Goal: Task Accomplishment & Management: Manage account settings

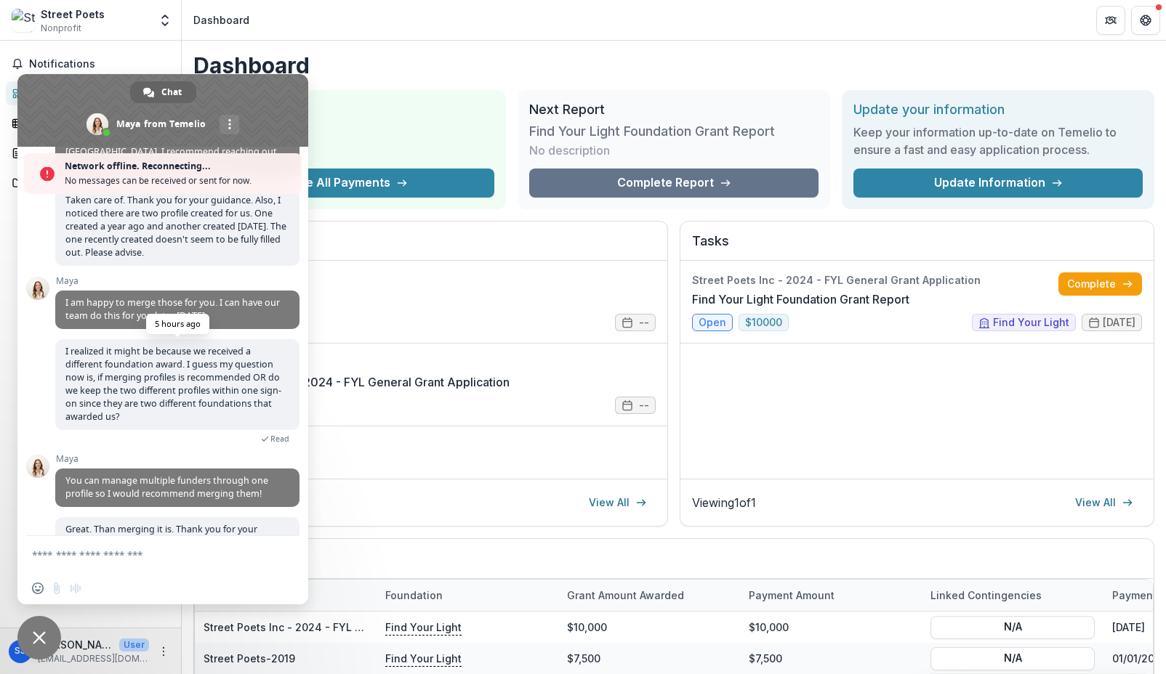
scroll to position [374, 0]
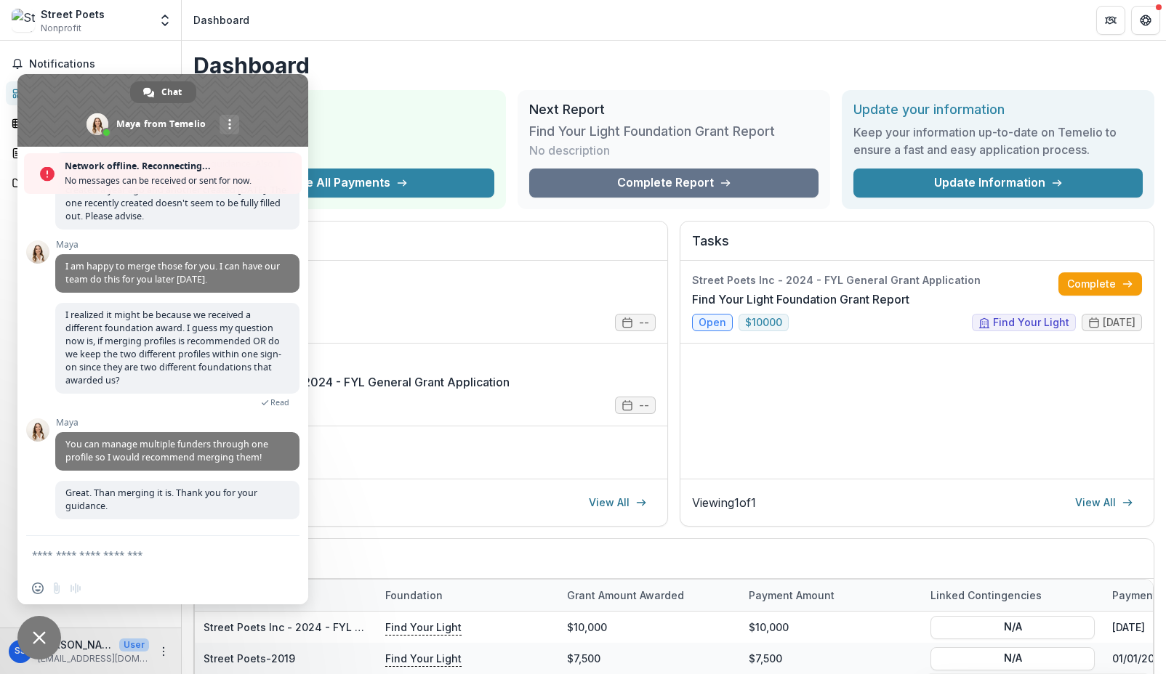
click at [36, 618] on span "Close chat" at bounding box center [39, 638] width 44 height 44
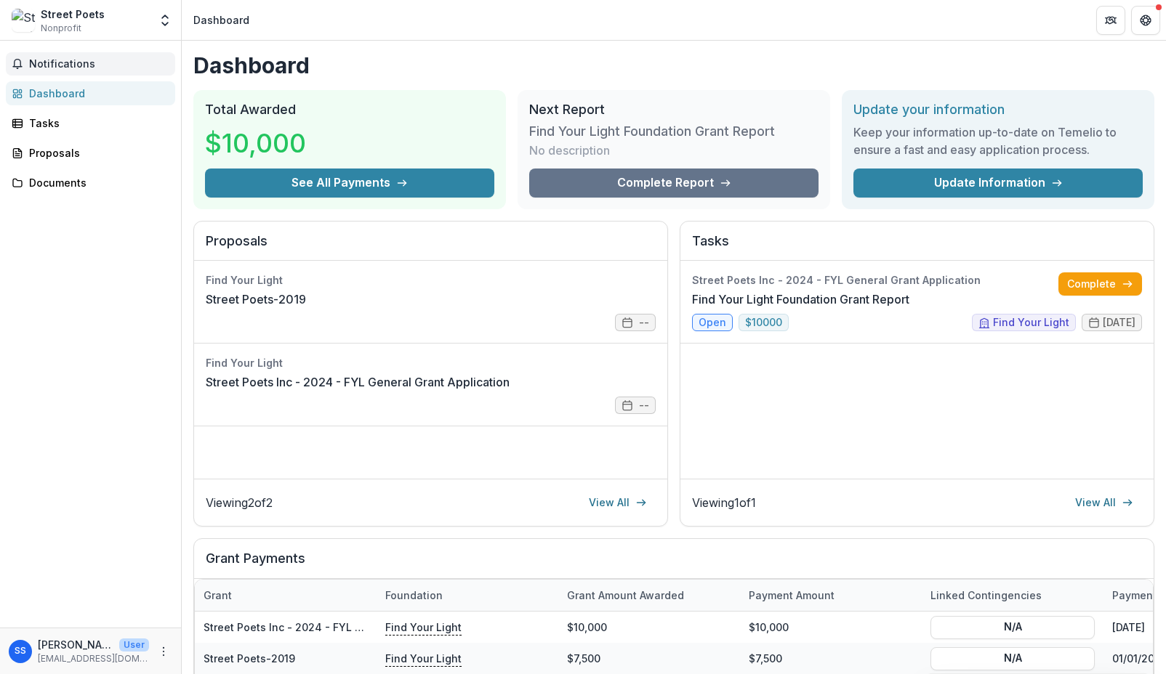
click at [78, 58] on span "Notifications" at bounding box center [99, 64] width 140 height 12
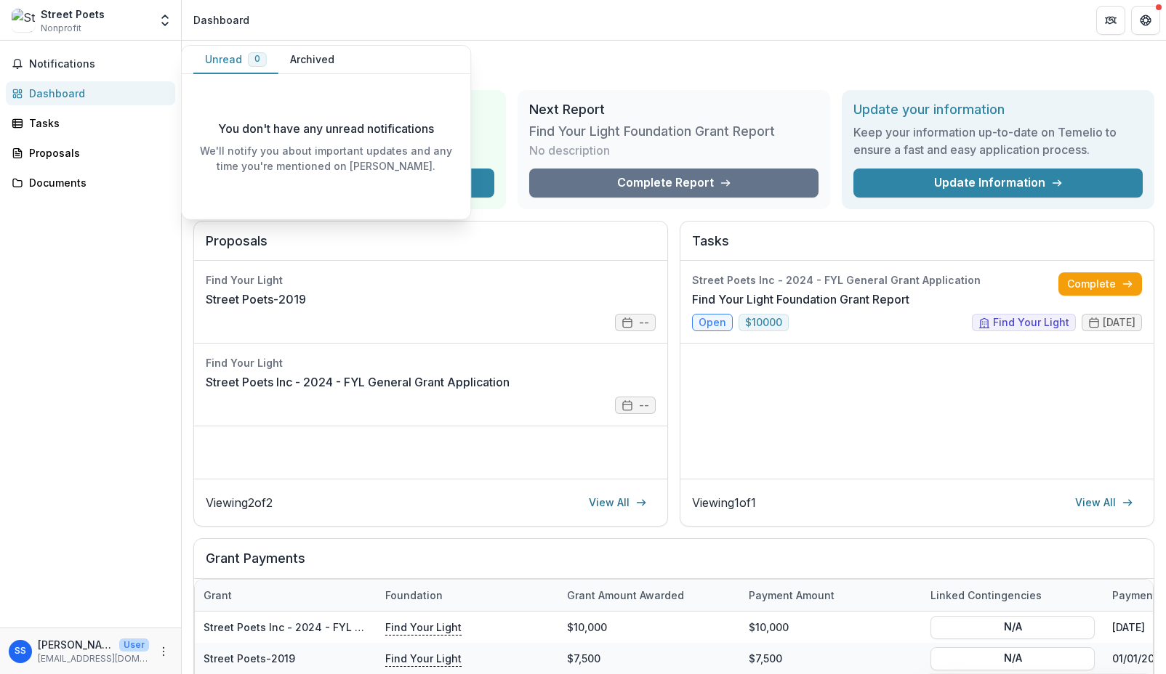
click at [127, 30] on div "Street Poets Nonprofit" at bounding box center [80, 21] width 137 height 28
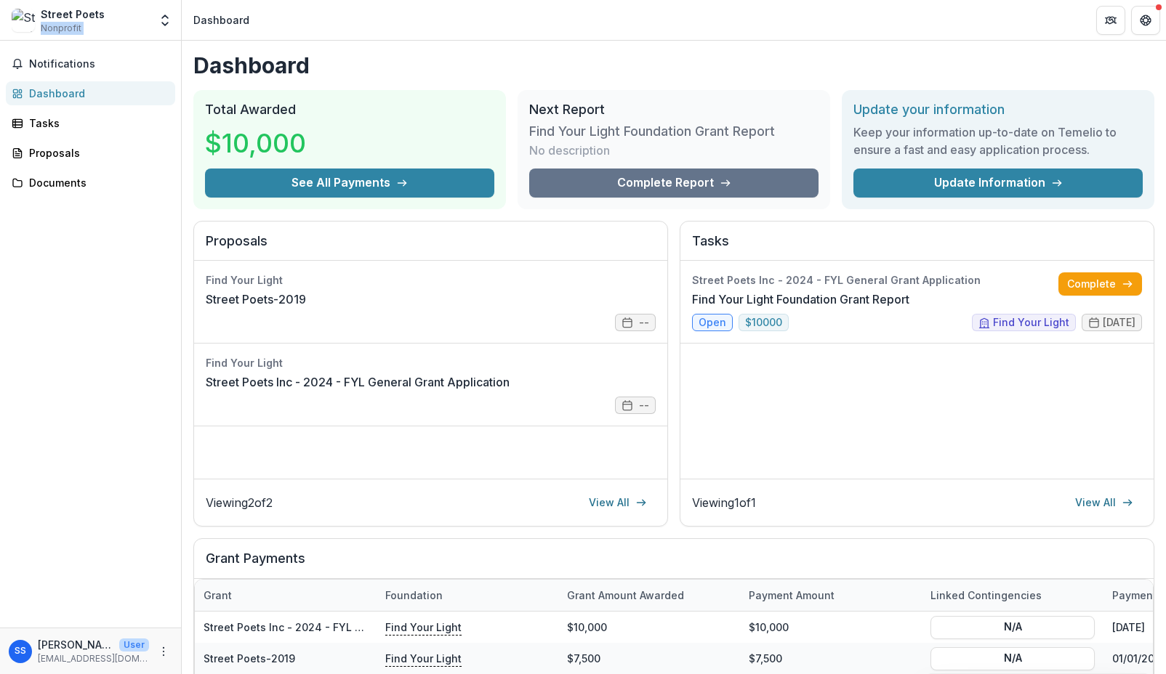
click at [151, 20] on div "Street Poets Nonprofit Nonprofits Street Poets Street Poets Inc Team Settings S…" at bounding box center [90, 20] width 169 height 29
click at [164, 20] on icon "Open entity switcher" at bounding box center [165, 20] width 15 height 15
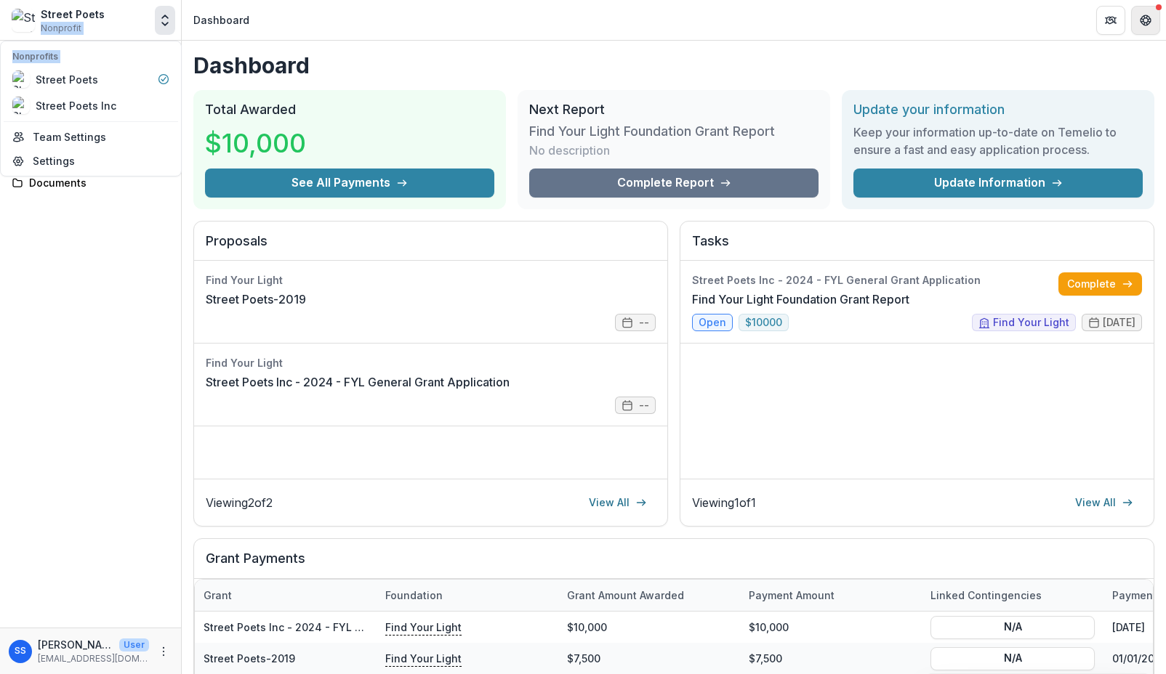
click at [1140, 25] on icon "Get Help" at bounding box center [1145, 21] width 12 height 12
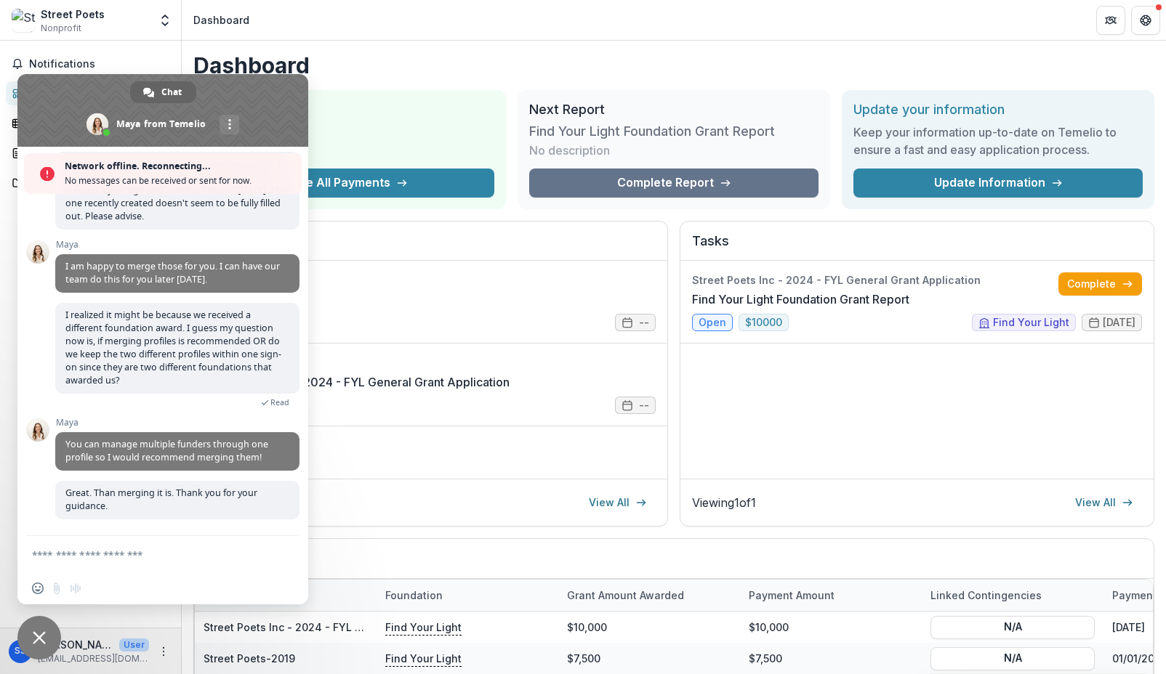
click at [27, 634] on span "Close chat" at bounding box center [39, 638] width 44 height 44
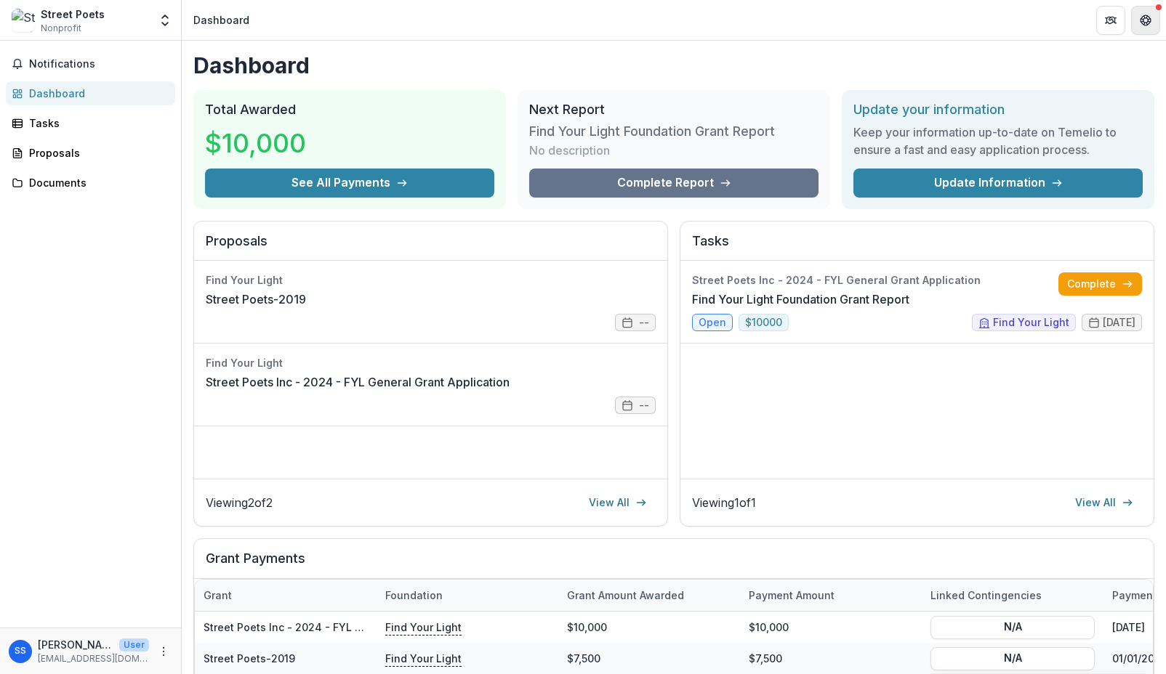
click at [1154, 25] on button "Get Help" at bounding box center [1145, 20] width 29 height 29
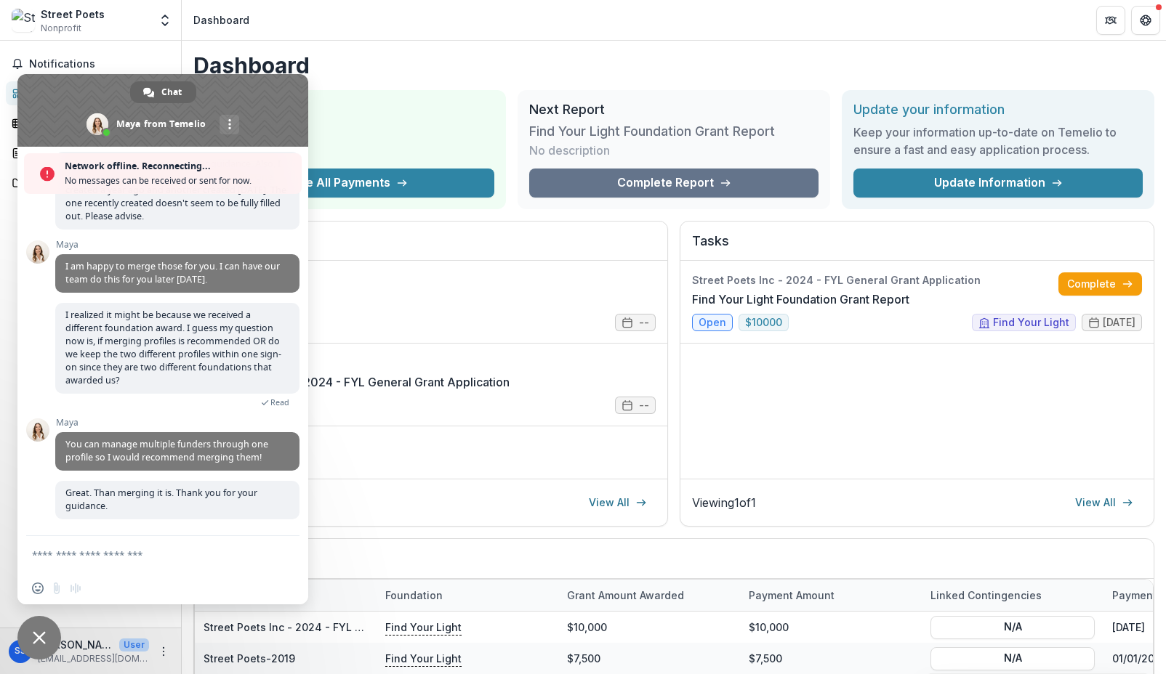
click at [39, 640] on span "Close chat" at bounding box center [39, 638] width 13 height 13
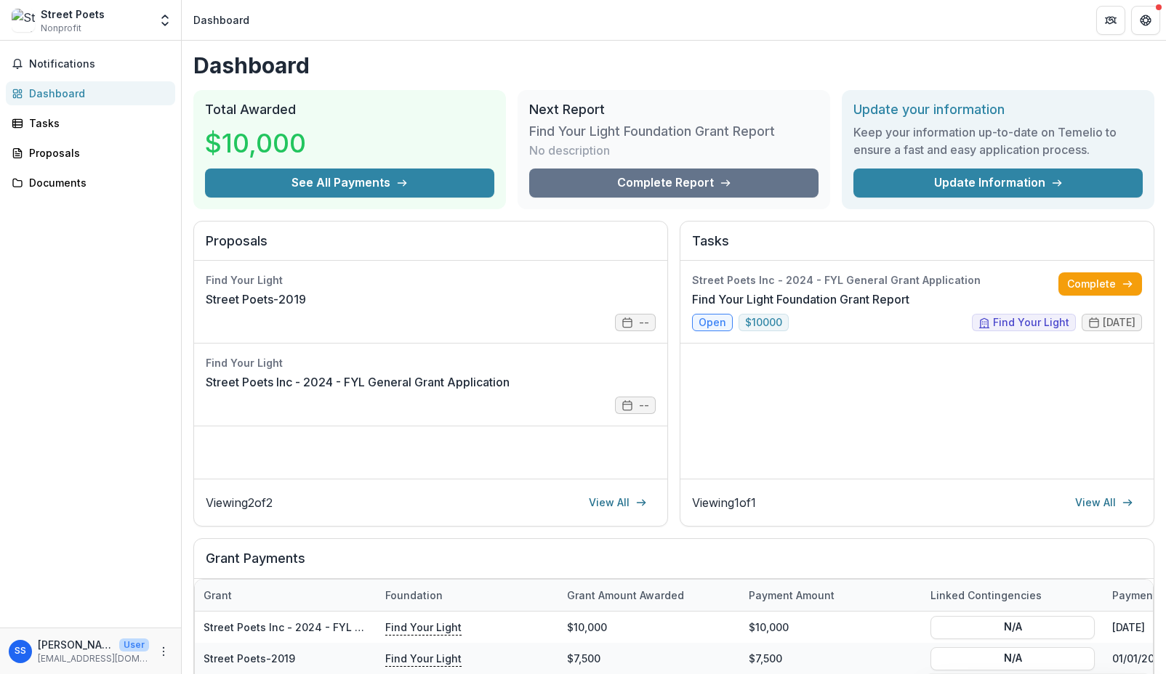
click at [105, 48] on div "Notifications Dashboard Tasks Proposals Documents" at bounding box center [90, 334] width 181 height 587
click at [62, 10] on div "Street Poets" at bounding box center [73, 14] width 64 height 15
click at [160, 650] on icon "More" at bounding box center [164, 652] width 12 height 12
click at [241, 647] on button "Logout" at bounding box center [260, 645] width 156 height 24
